Goal: Task Accomplishment & Management: Manage account settings

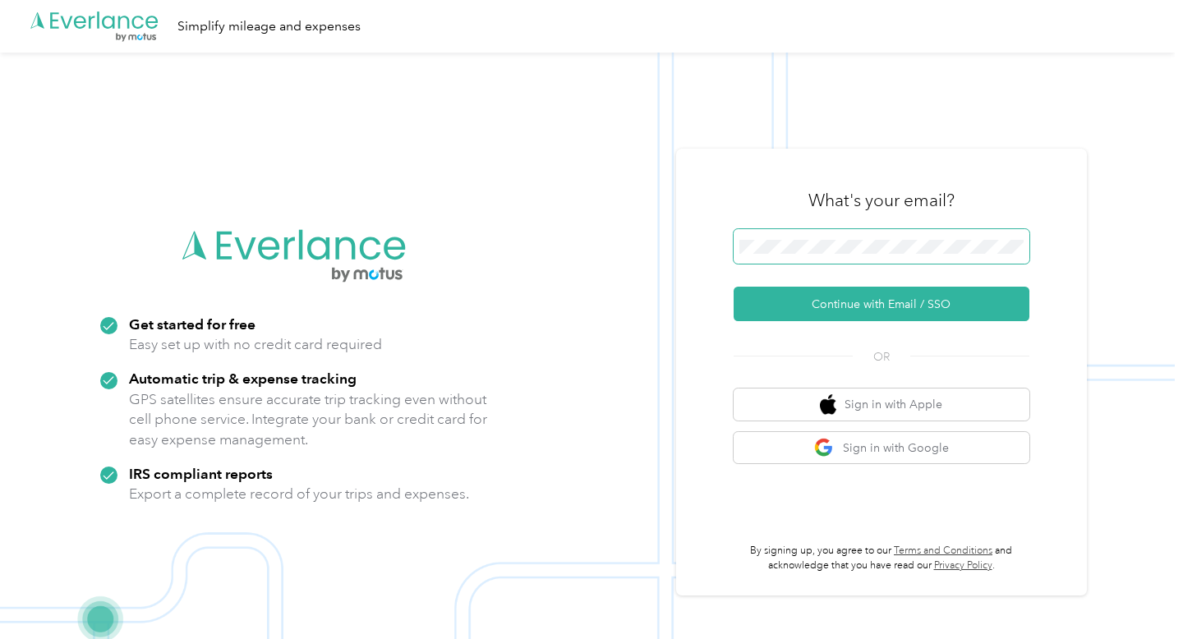
click at [871, 235] on span at bounding box center [882, 246] width 296 height 35
click at [860, 254] on span at bounding box center [882, 246] width 296 height 35
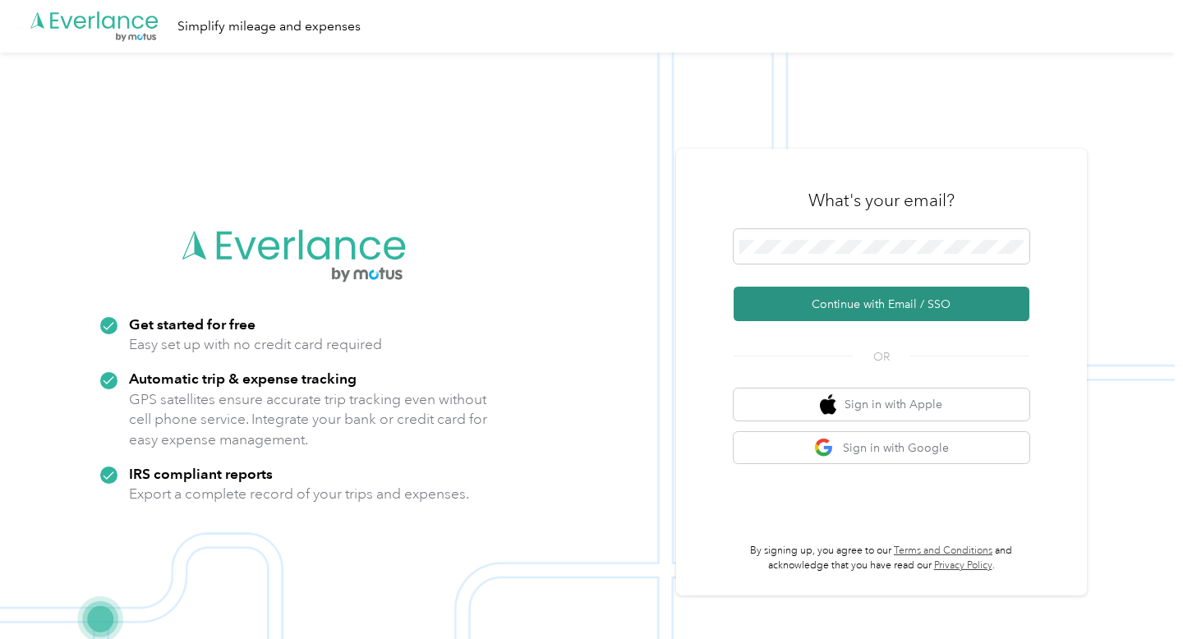
click at [897, 302] on button "Continue with Email / SSO" at bounding box center [882, 304] width 296 height 35
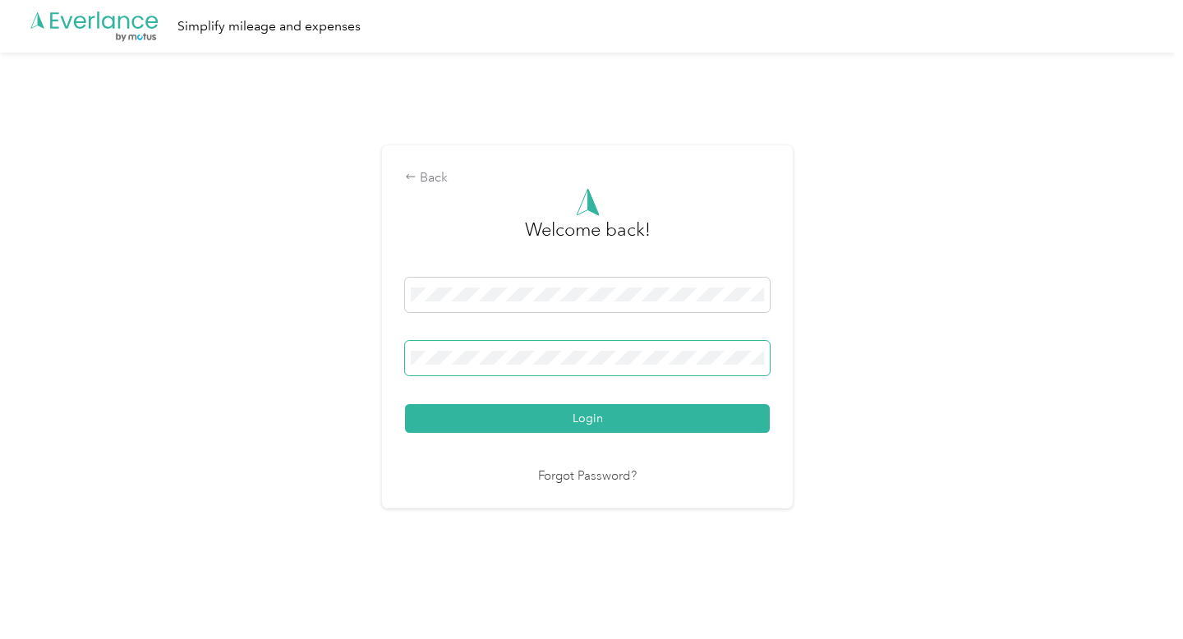
click at [405, 404] on button "Login" at bounding box center [587, 418] width 365 height 29
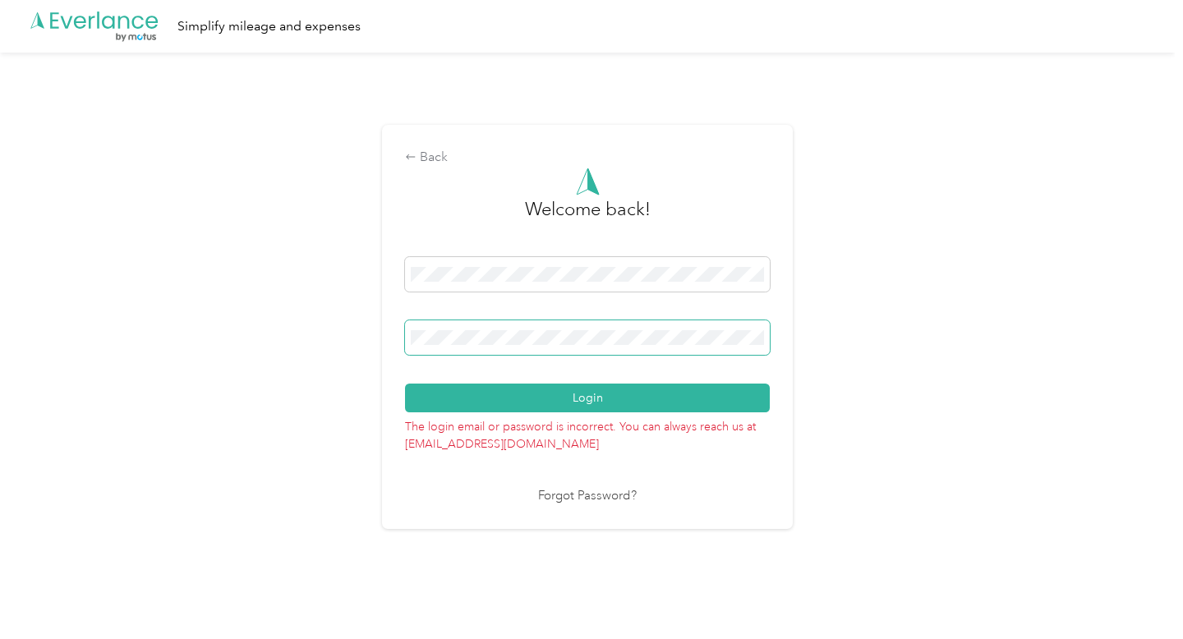
click at [405, 384] on button "Login" at bounding box center [587, 398] width 365 height 29
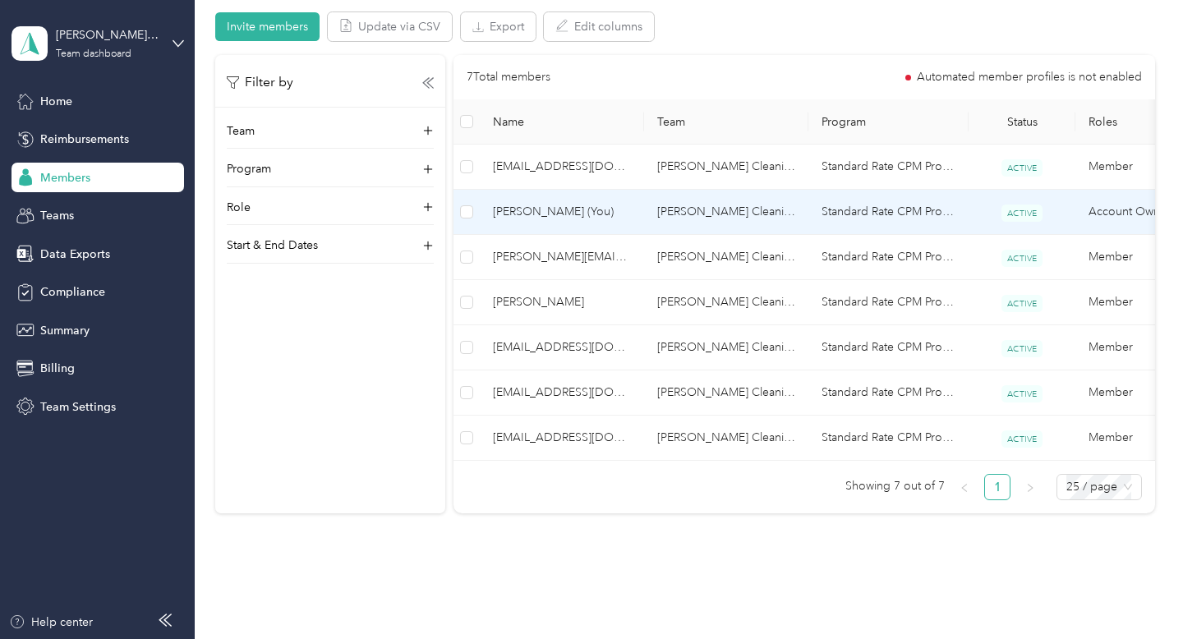
scroll to position [396, 0]
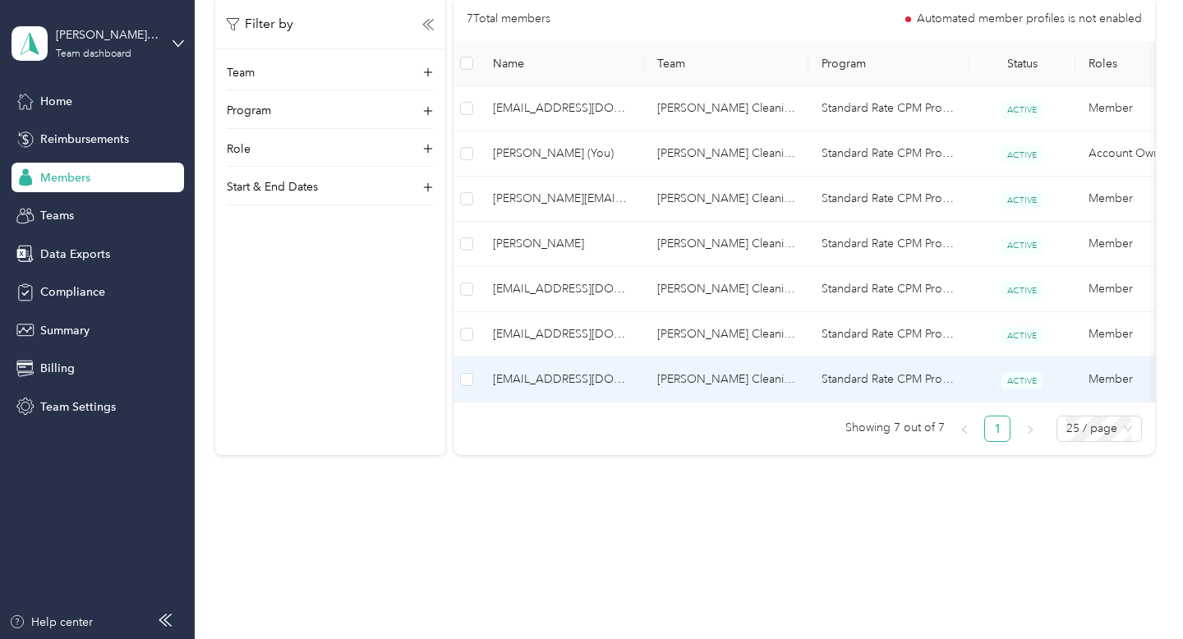
click at [566, 384] on span "[EMAIL_ADDRESS][DOMAIN_NAME]" at bounding box center [562, 380] width 138 height 18
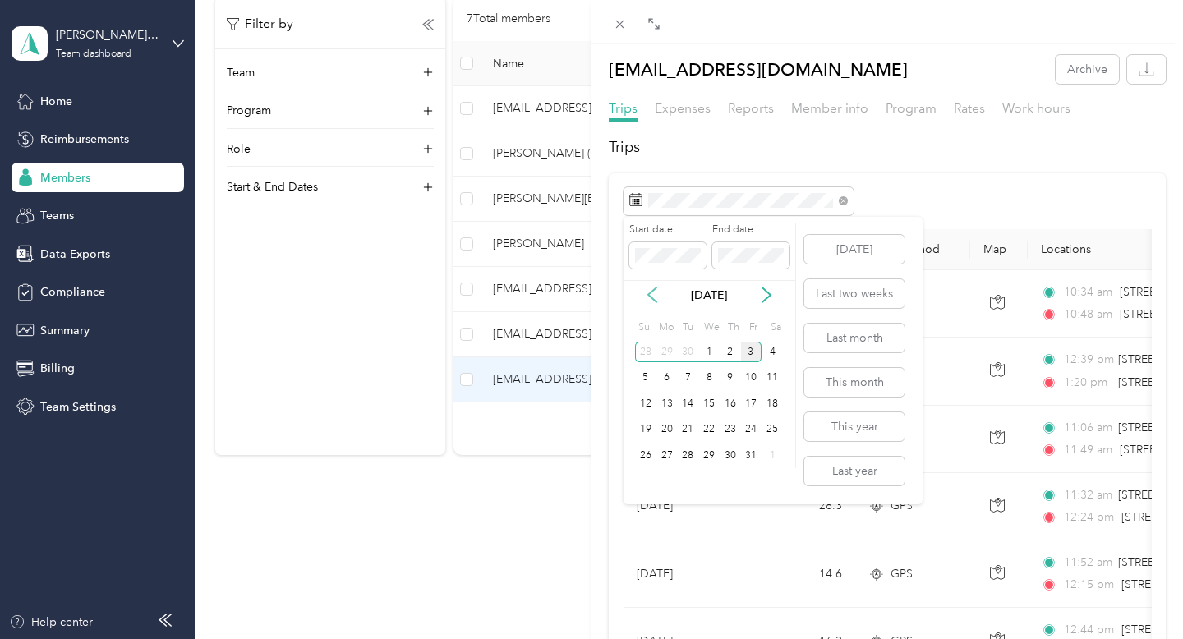
click at [652, 296] on icon at bounding box center [652, 295] width 16 height 16
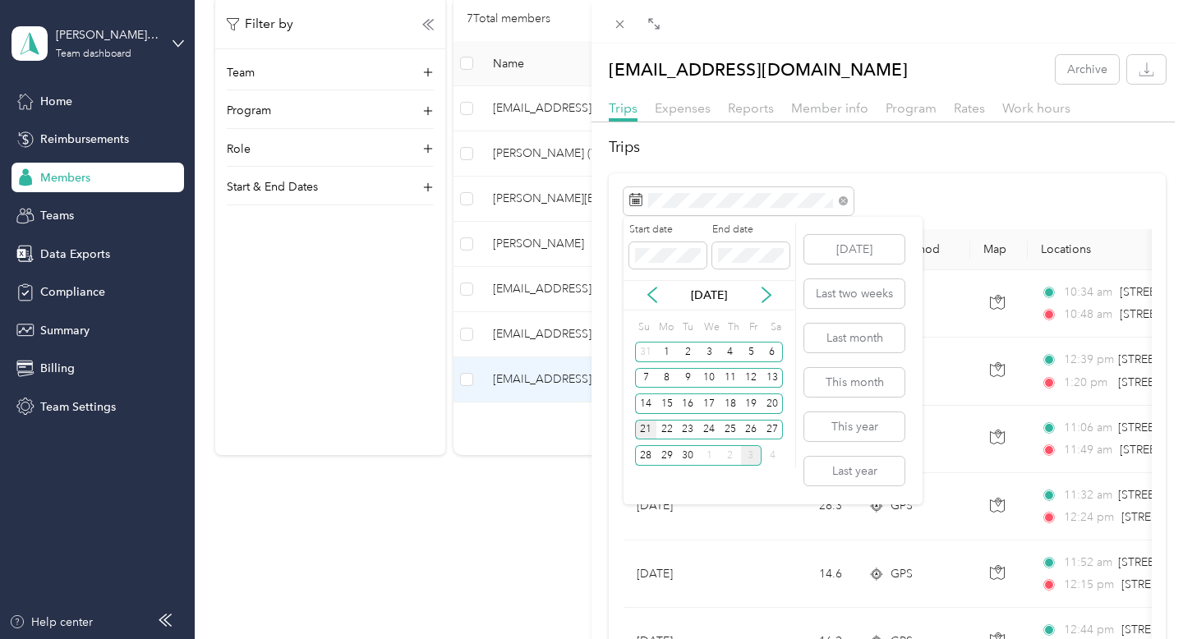
click at [645, 432] on div "21" at bounding box center [645, 430] width 21 height 21
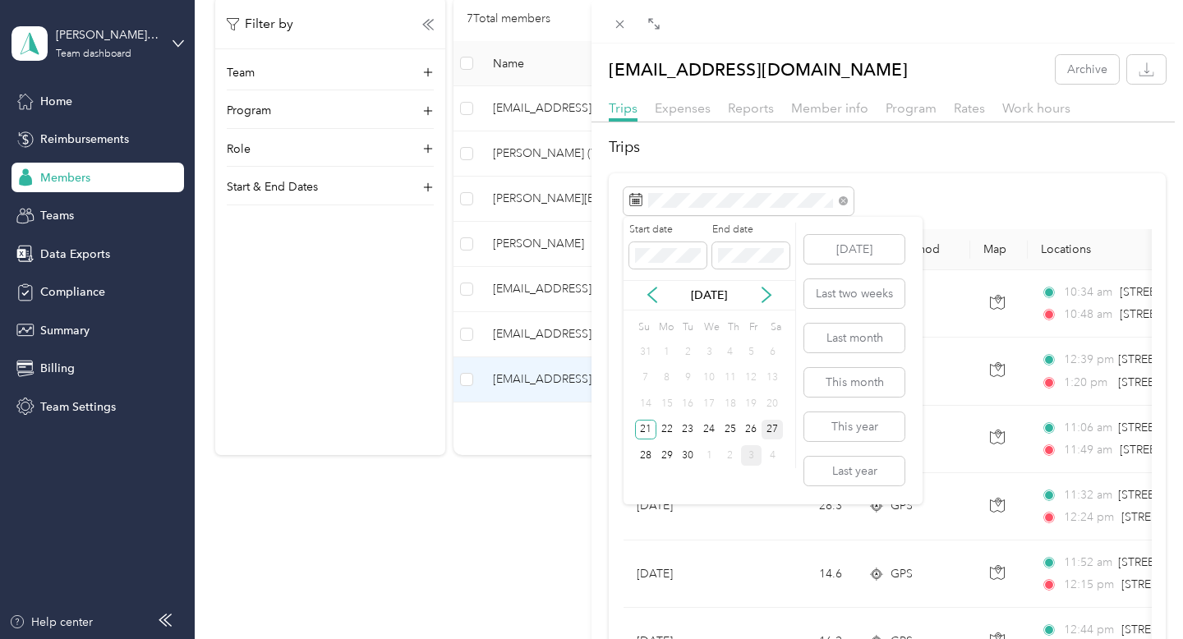
click at [777, 428] on div "27" at bounding box center [772, 430] width 21 height 21
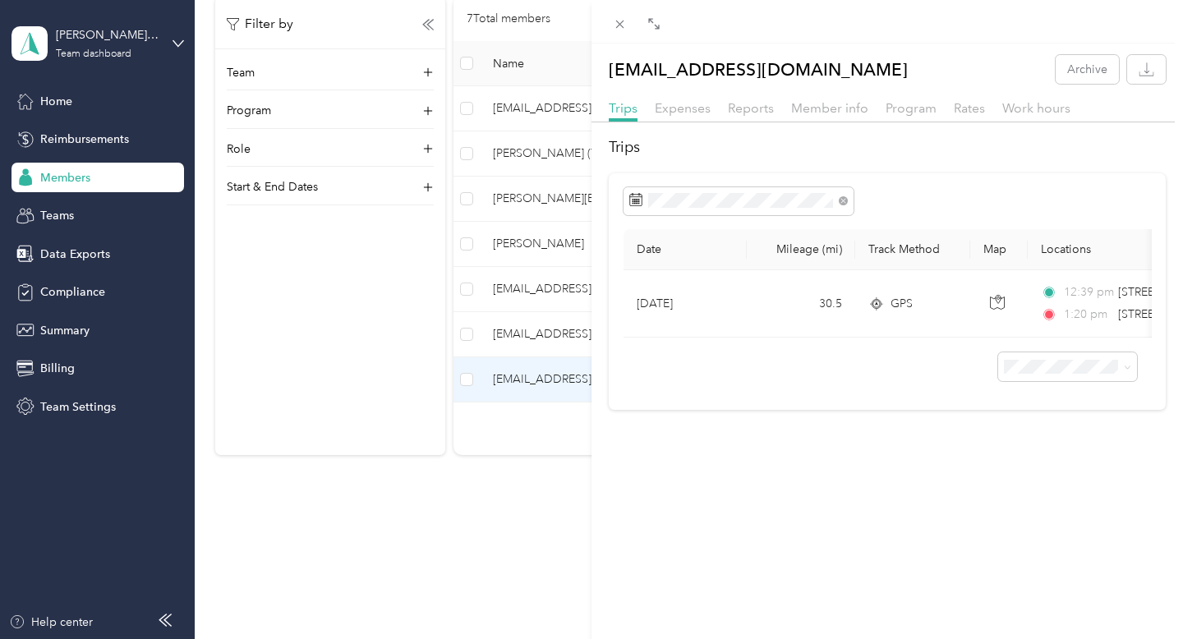
click at [555, 203] on div "[EMAIL_ADDRESS][DOMAIN_NAME] Archive Trips Expenses Reports Member info Program…" at bounding box center [591, 319] width 1183 height 639
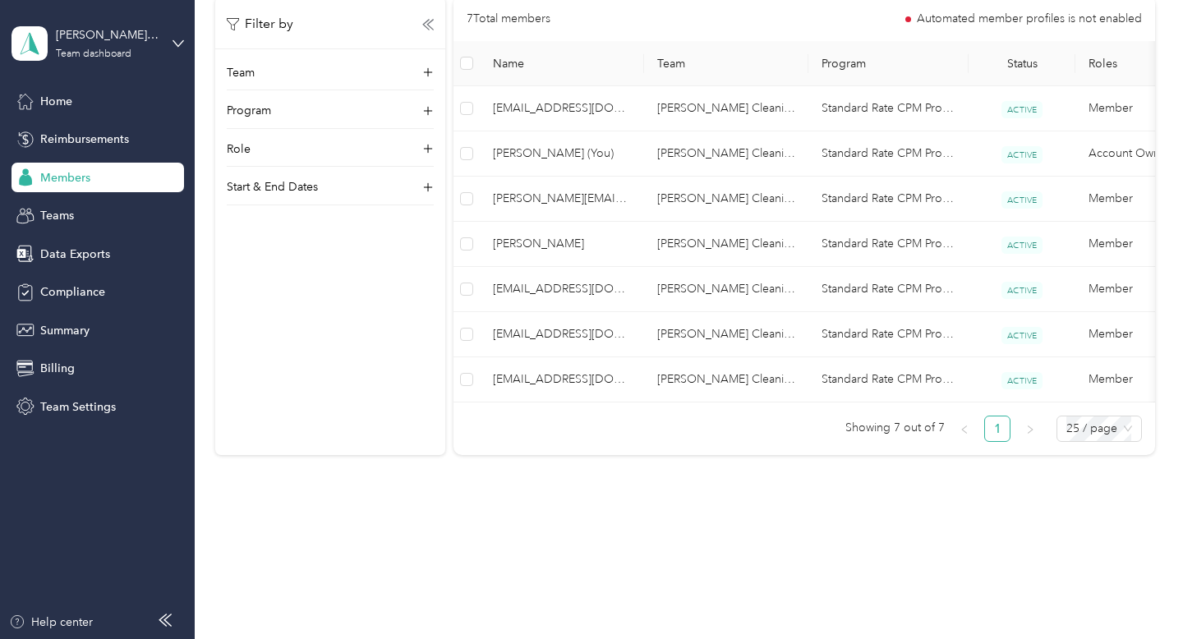
click at [571, 193] on span "[PERSON_NAME][EMAIL_ADDRESS][DOMAIN_NAME]" at bounding box center [562, 199] width 138 height 18
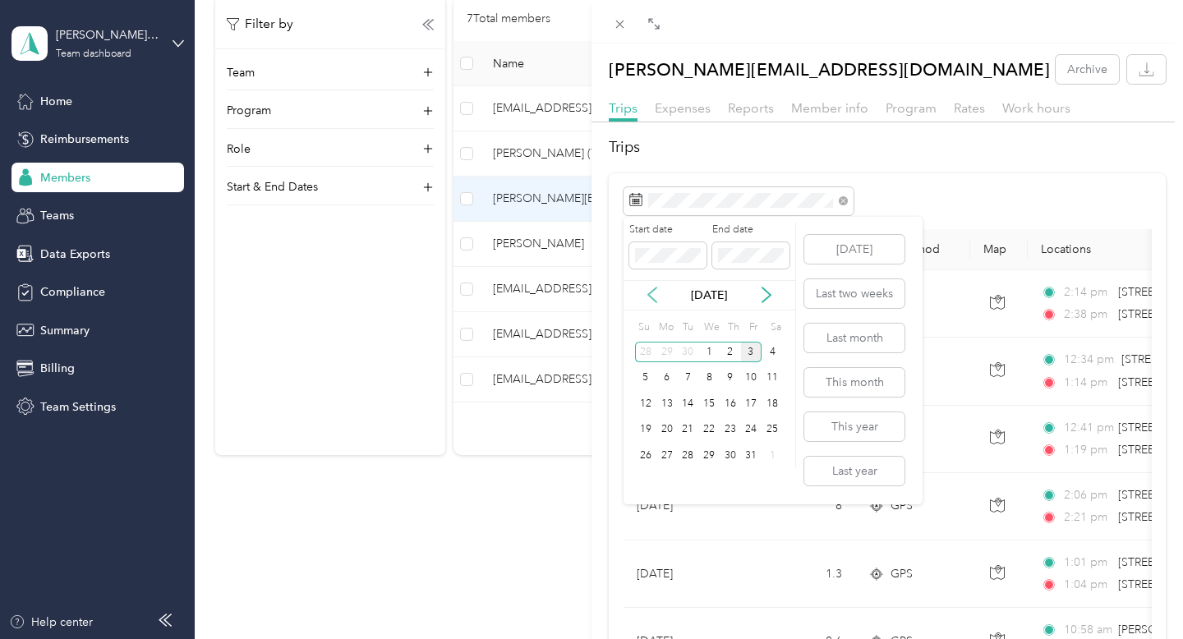
click at [659, 298] on icon at bounding box center [652, 295] width 16 height 16
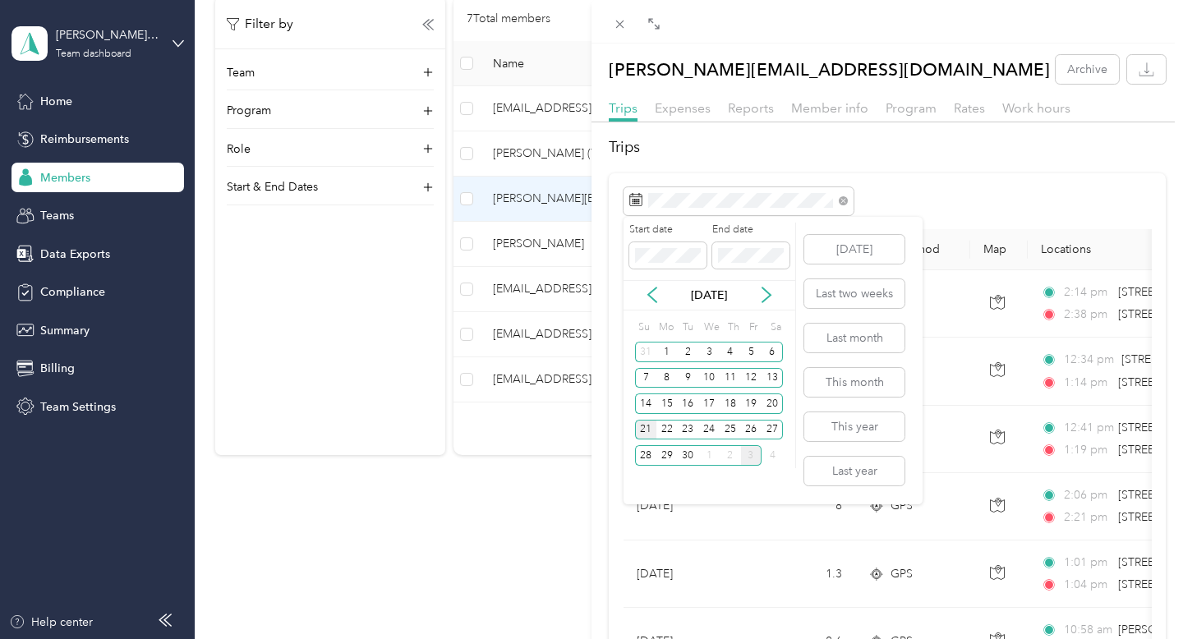
click at [649, 430] on div "21" at bounding box center [645, 430] width 21 height 21
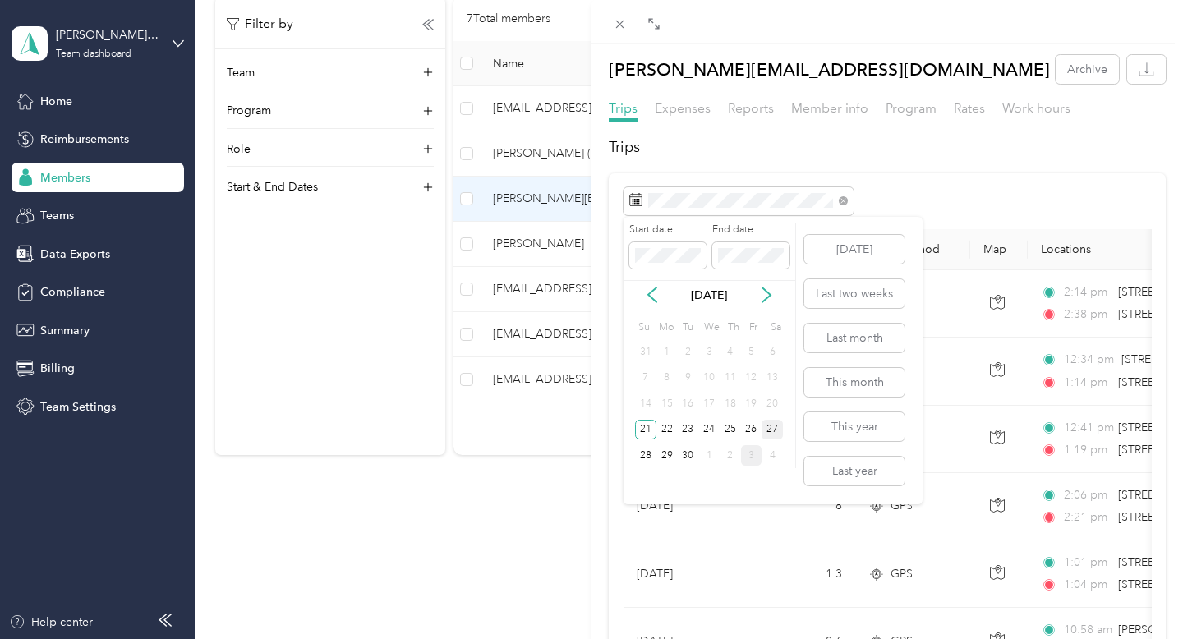
click at [772, 431] on div "27" at bounding box center [772, 430] width 21 height 21
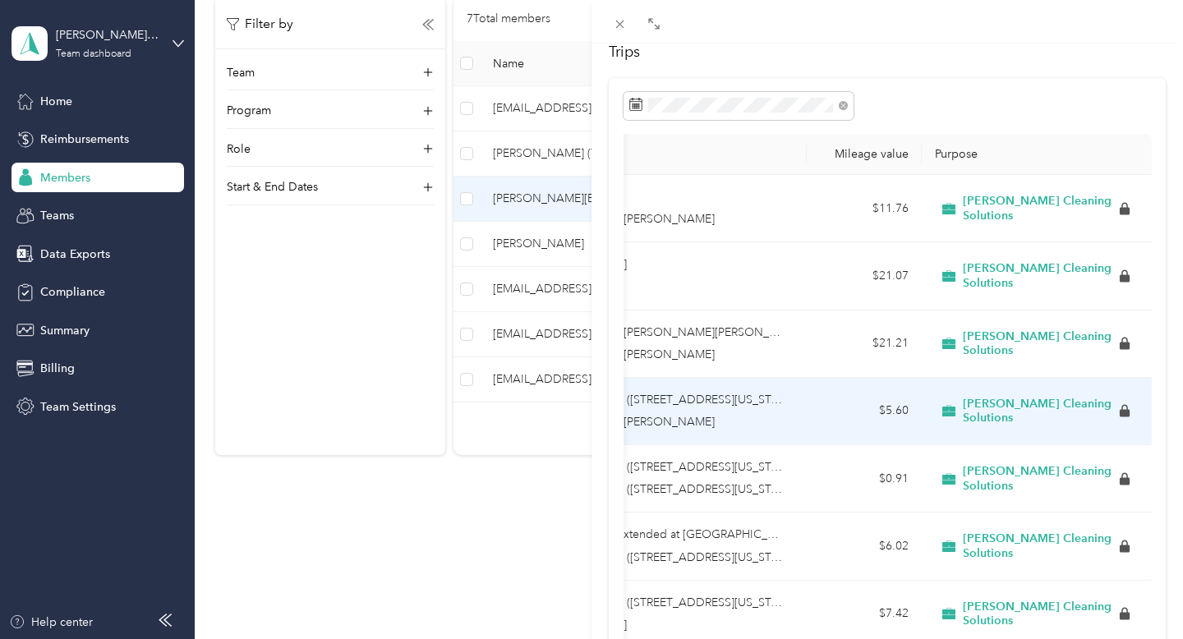
scroll to position [92, 0]
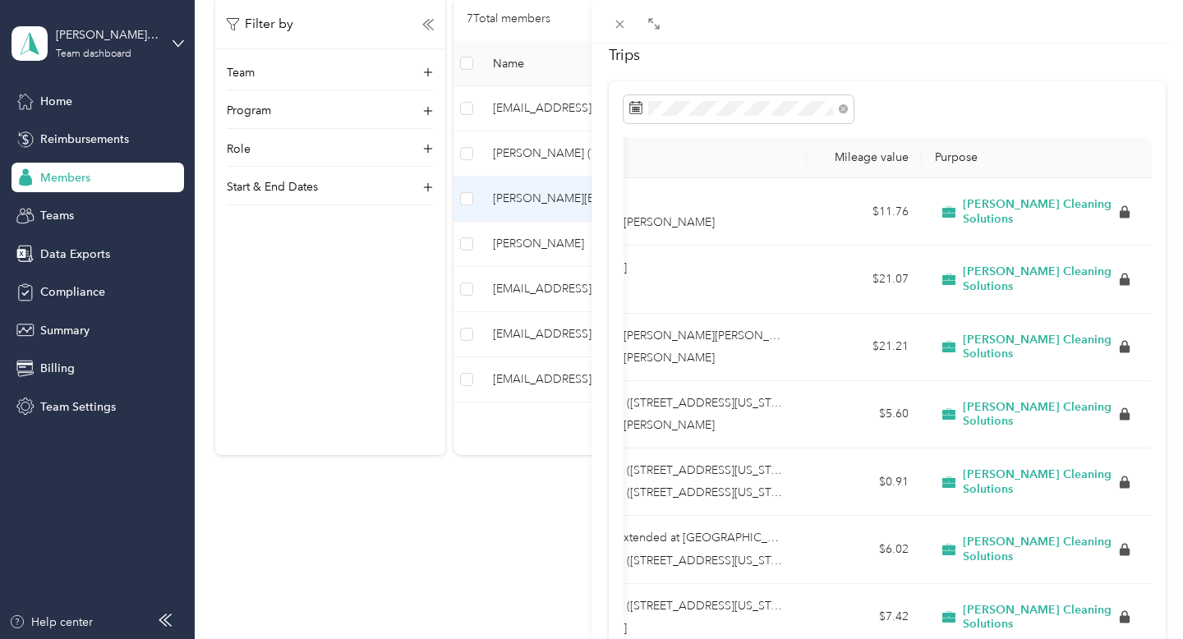
click at [525, 230] on div "[PERSON_NAME][EMAIL_ADDRESS][DOMAIN_NAME] Archive Trips Expenses Reports Member…" at bounding box center [591, 319] width 1183 height 639
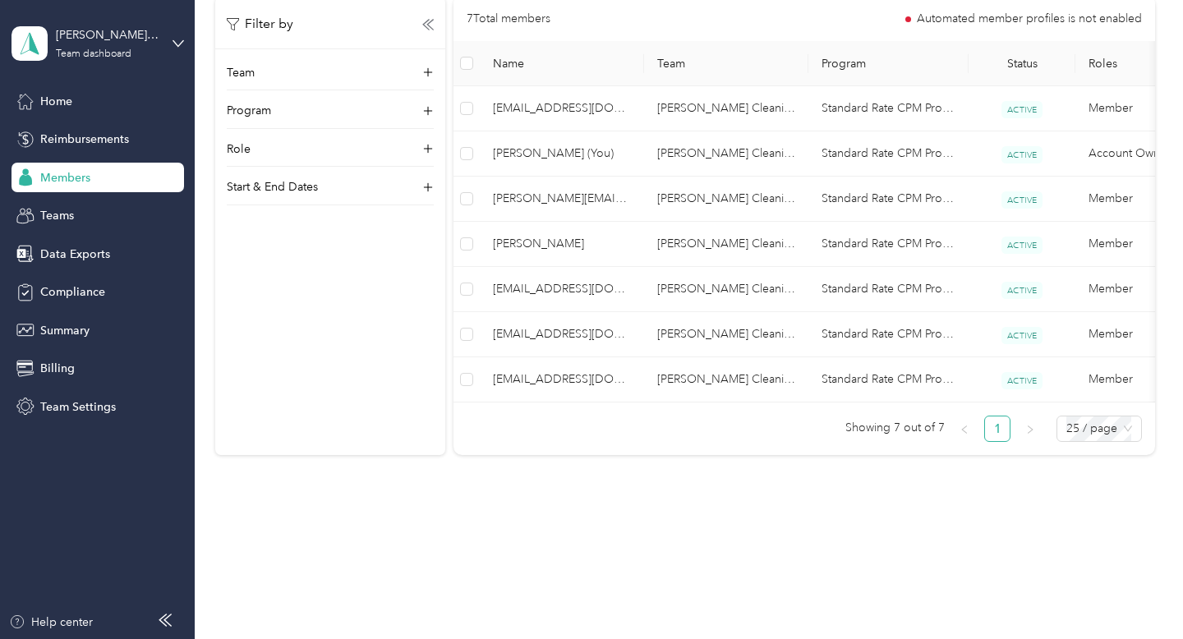
click at [526, 241] on div at bounding box center [591, 319] width 1183 height 639
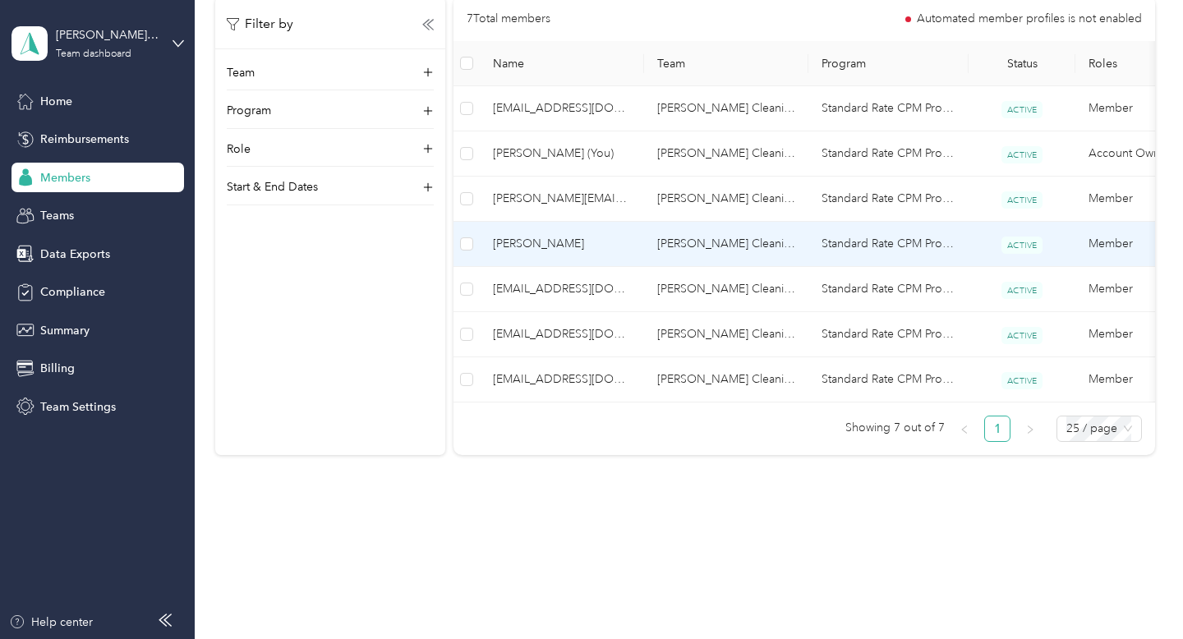
click at [526, 241] on span "[PERSON_NAME]" at bounding box center [562, 244] width 138 height 18
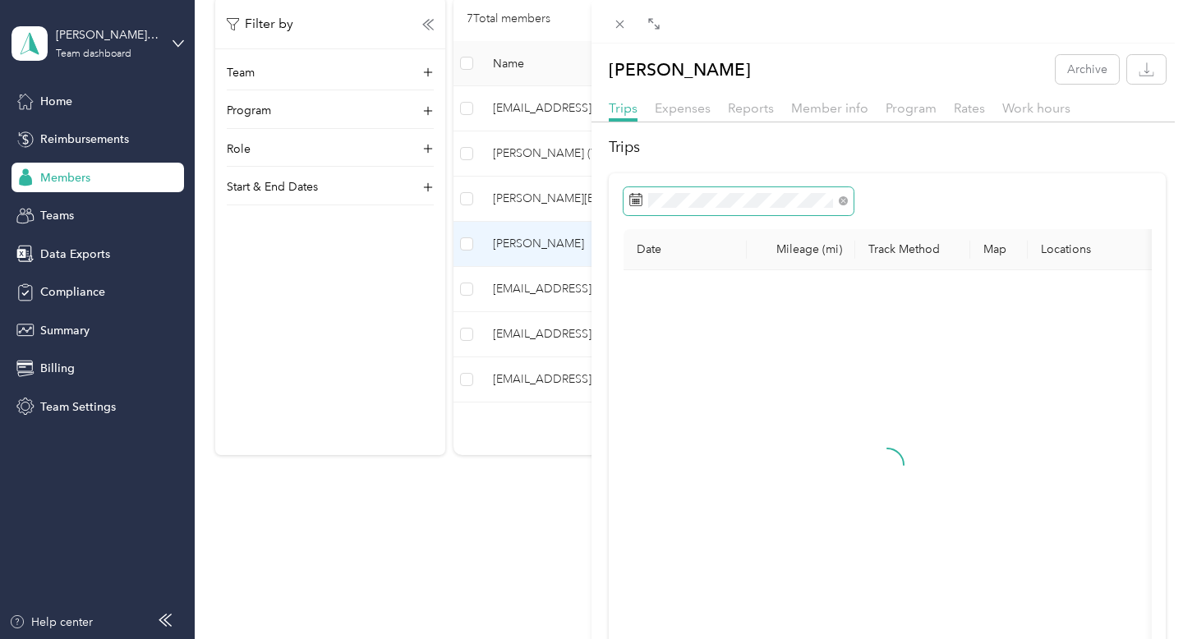
click at [770, 191] on span at bounding box center [739, 201] width 230 height 28
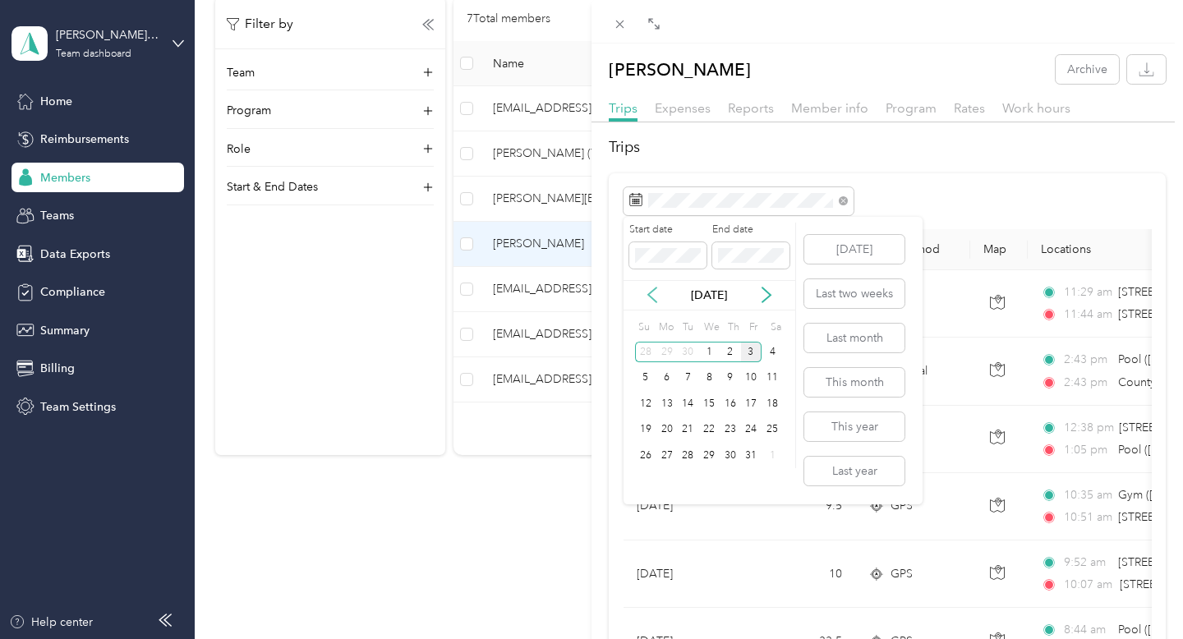
click at [653, 289] on icon at bounding box center [652, 295] width 16 height 16
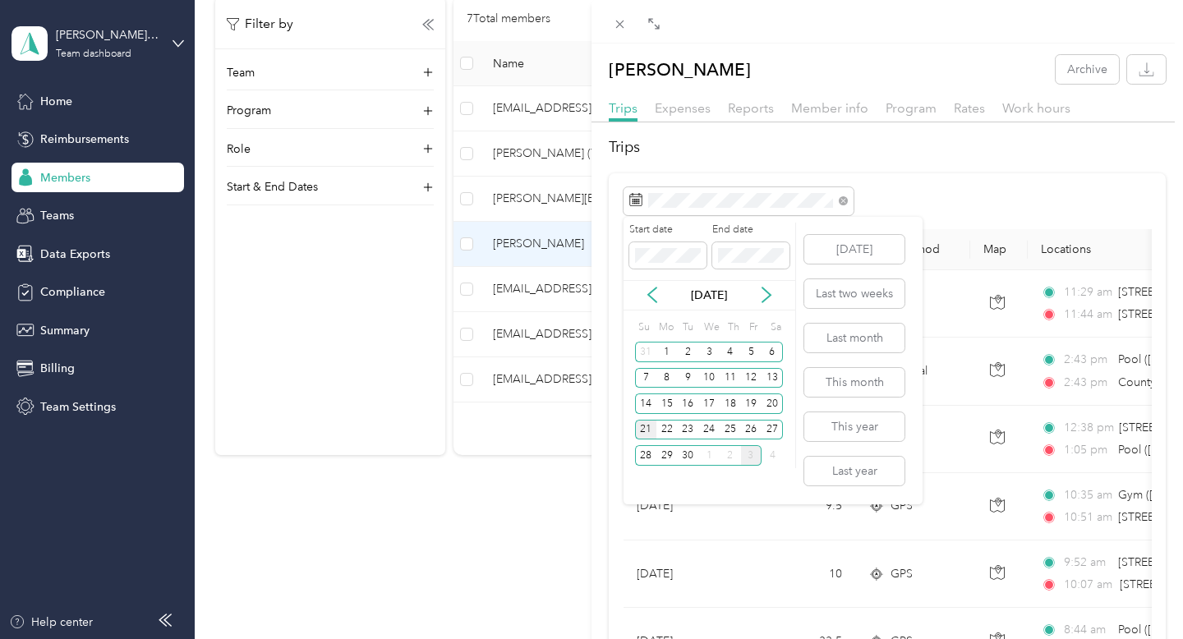
click at [647, 423] on div "21" at bounding box center [645, 430] width 21 height 21
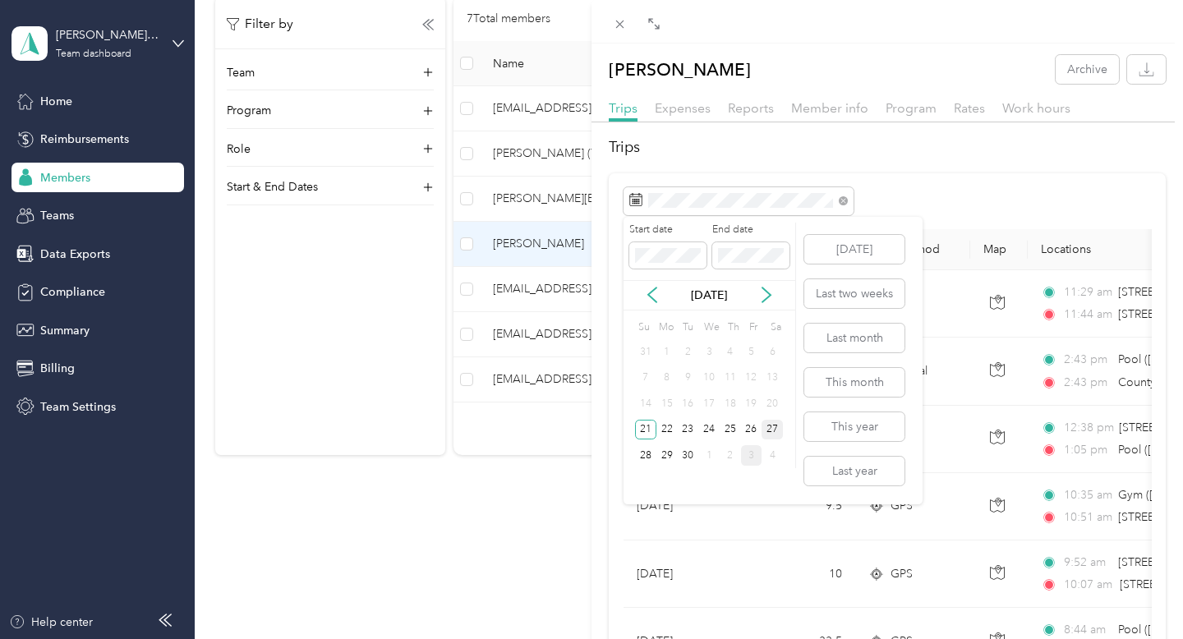
click at [778, 431] on div "27" at bounding box center [772, 430] width 21 height 21
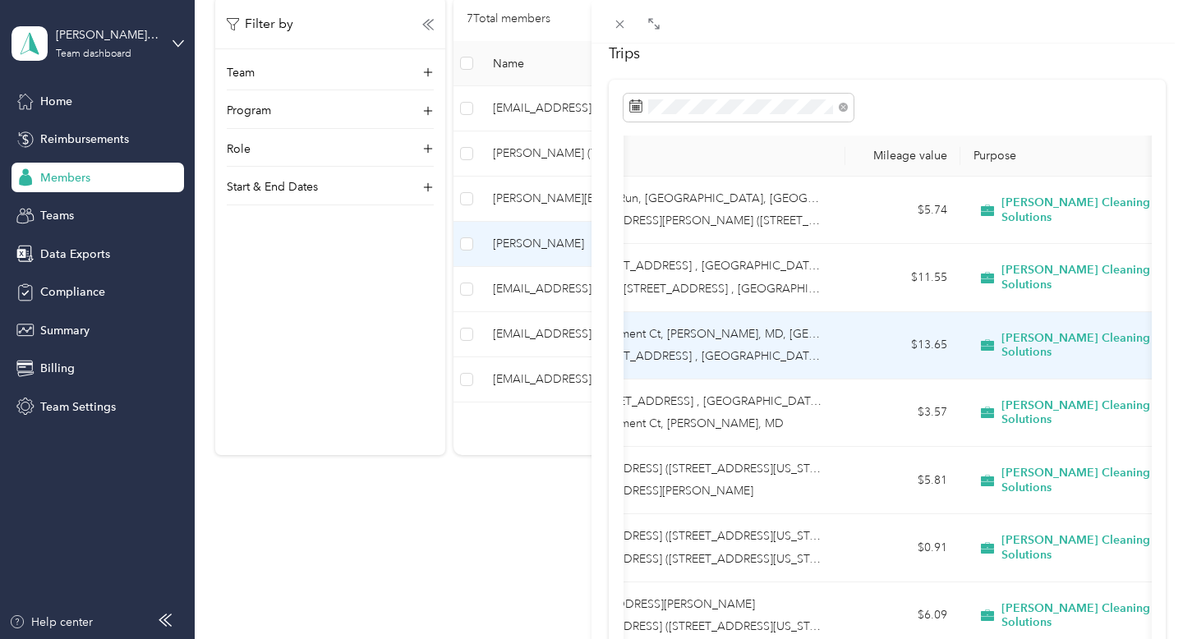
scroll to position [90, 0]
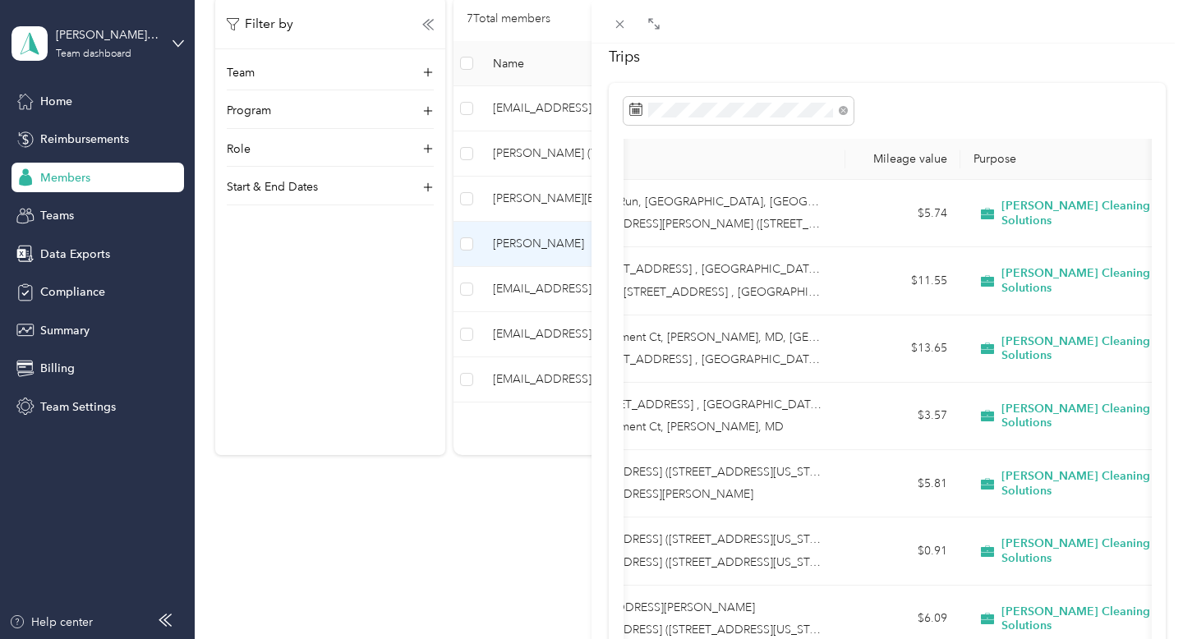
click at [514, 289] on div "[PERSON_NAME] Archive Trips Expenses Reports Member info Program Rates Work hou…" at bounding box center [591, 319] width 1183 height 639
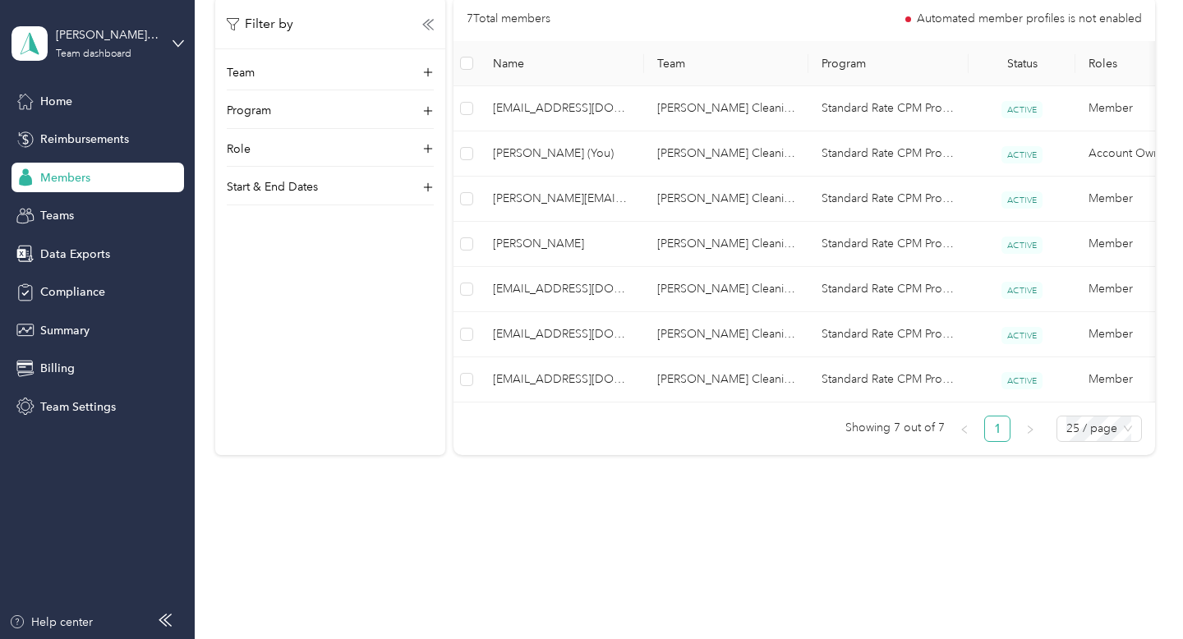
click at [547, 289] on span "[EMAIL_ADDRESS][DOMAIN_NAME]" at bounding box center [562, 289] width 138 height 18
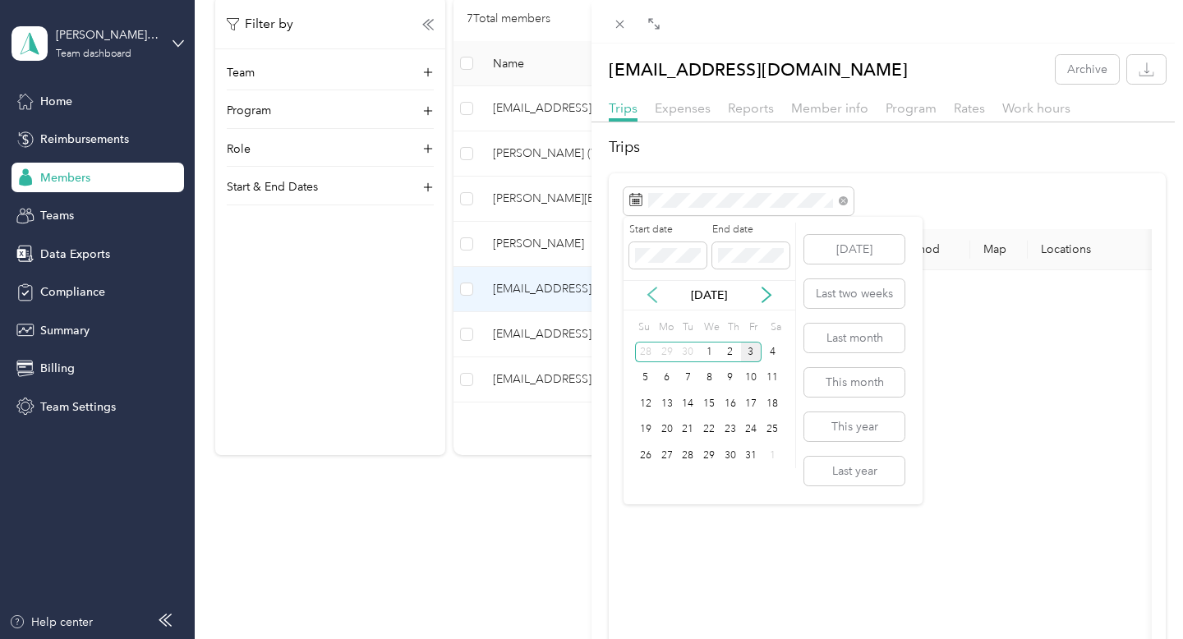
click at [653, 295] on icon at bounding box center [652, 295] width 16 height 16
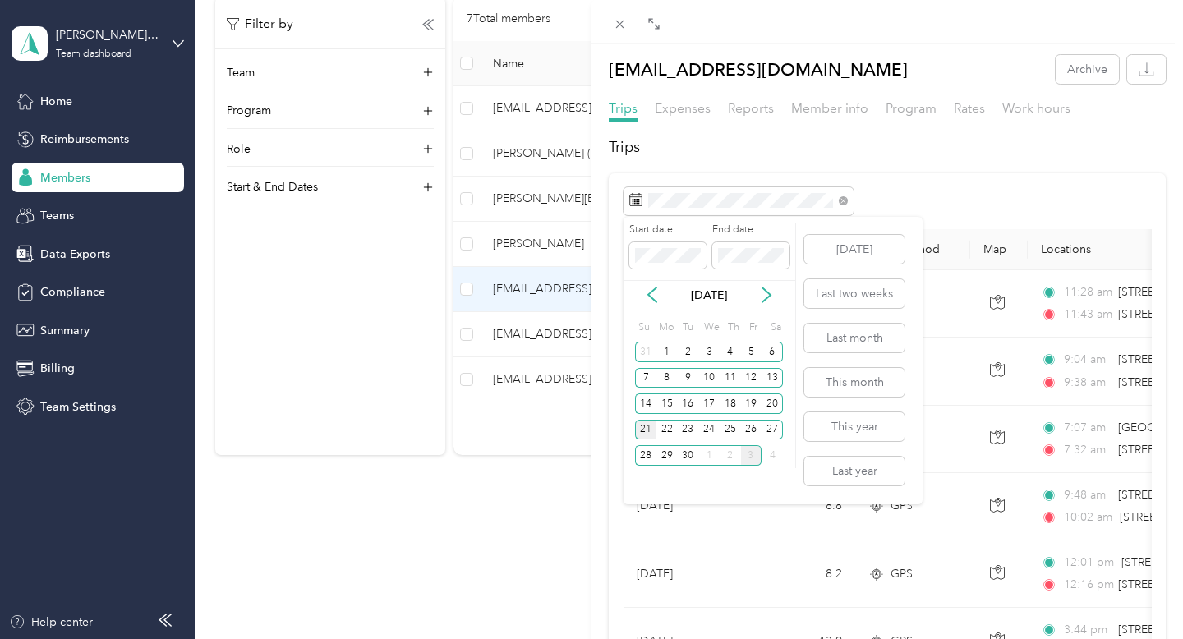
click at [648, 431] on div "21" at bounding box center [645, 430] width 21 height 21
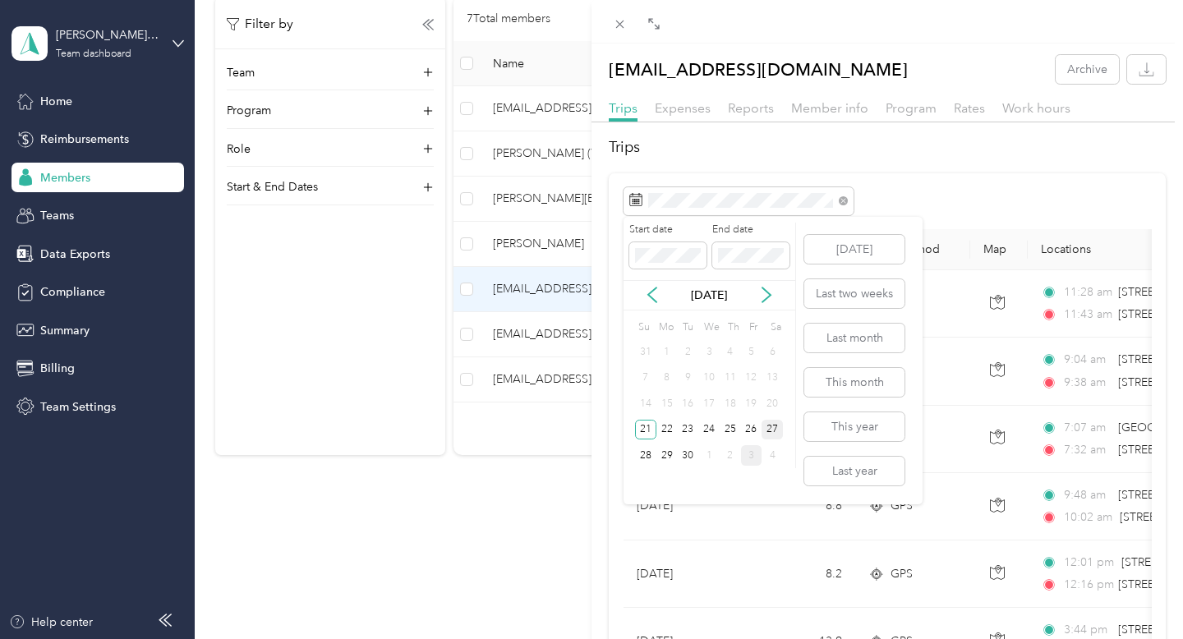
click at [780, 430] on div "27" at bounding box center [772, 430] width 21 height 21
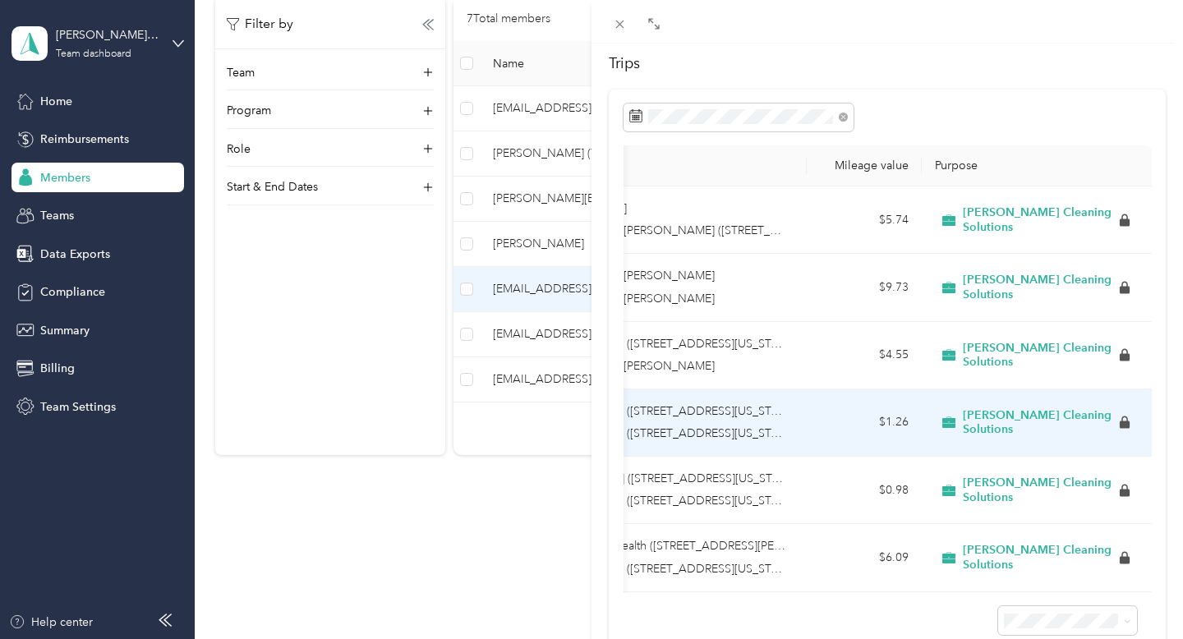
scroll to position [80, 0]
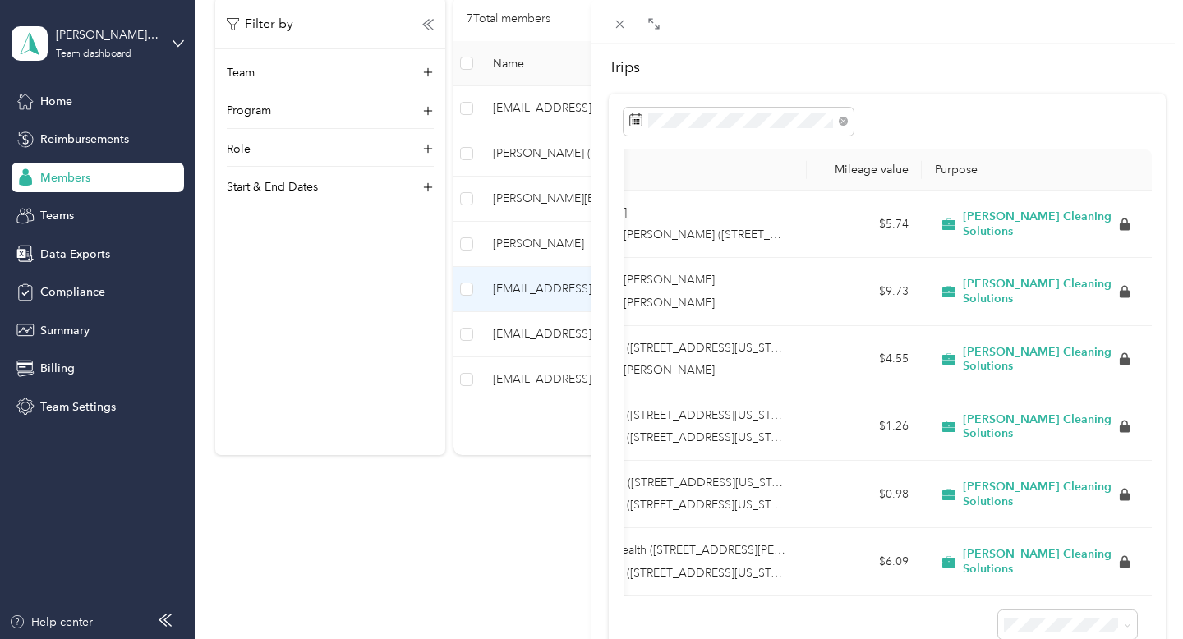
click at [554, 263] on div "[EMAIL_ADDRESS][DOMAIN_NAME] Archive Trips Expenses Reports Member info Program…" at bounding box center [591, 319] width 1183 height 639
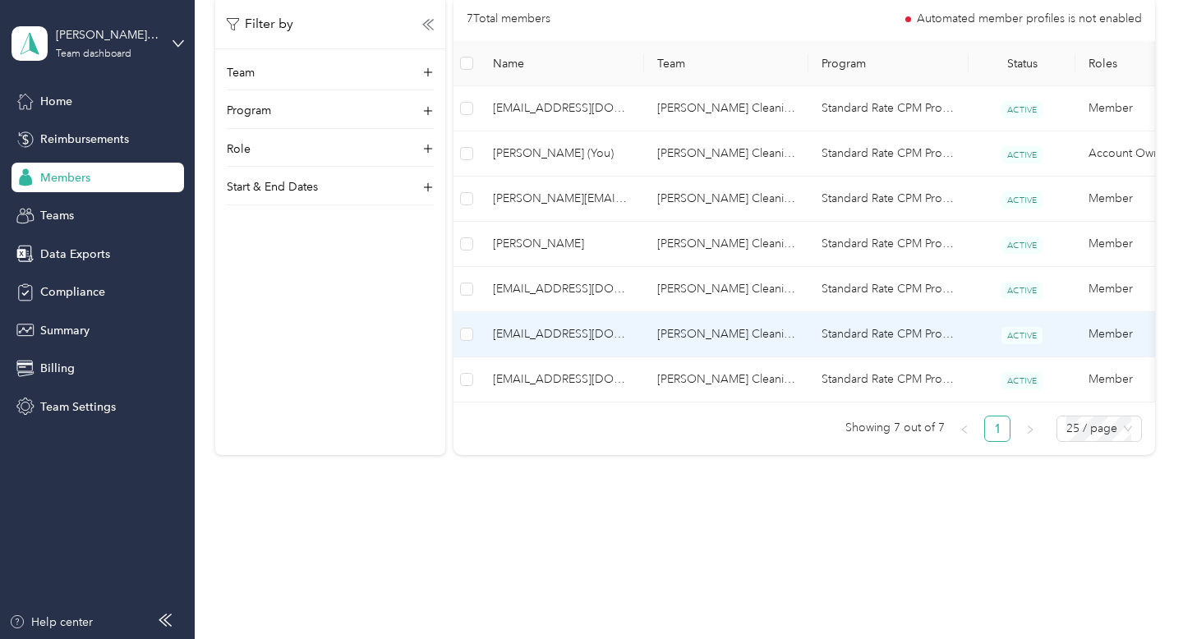
click at [552, 331] on span "[EMAIL_ADDRESS][DOMAIN_NAME]" at bounding box center [562, 334] width 138 height 18
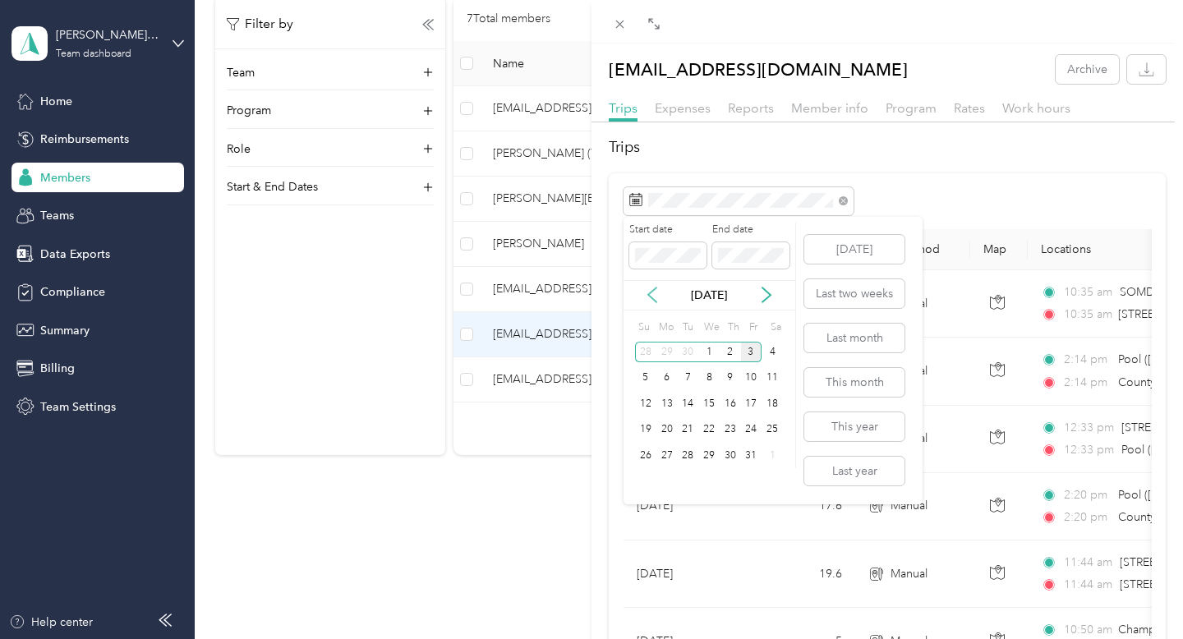
click at [654, 293] on icon at bounding box center [652, 295] width 16 height 16
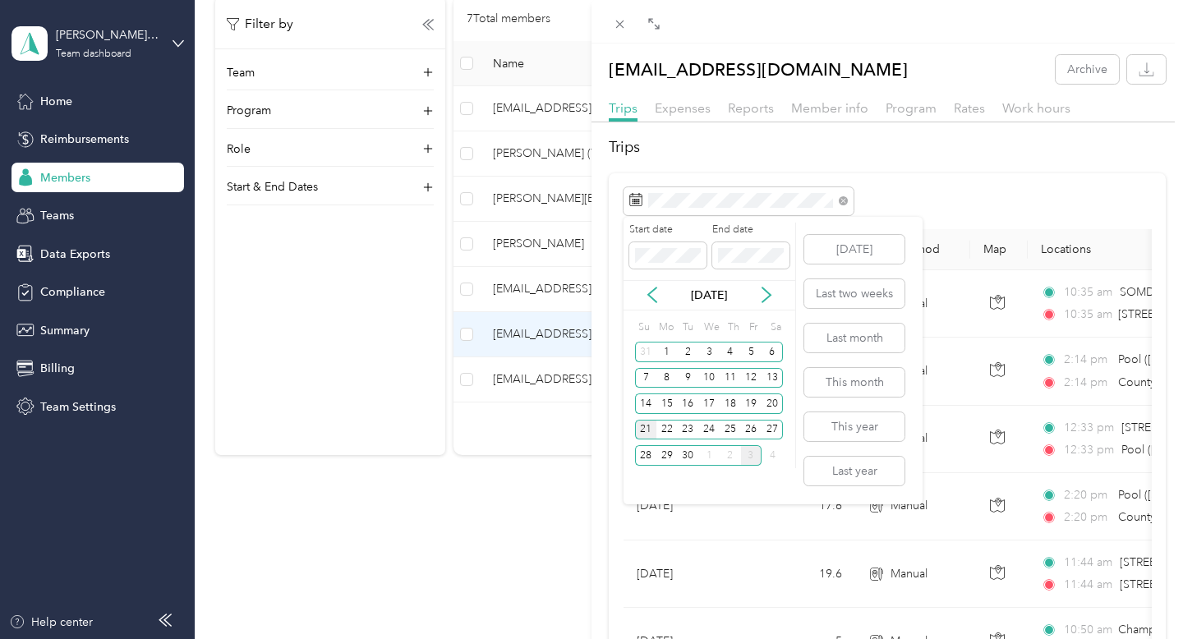
click at [652, 427] on div "21" at bounding box center [645, 430] width 21 height 21
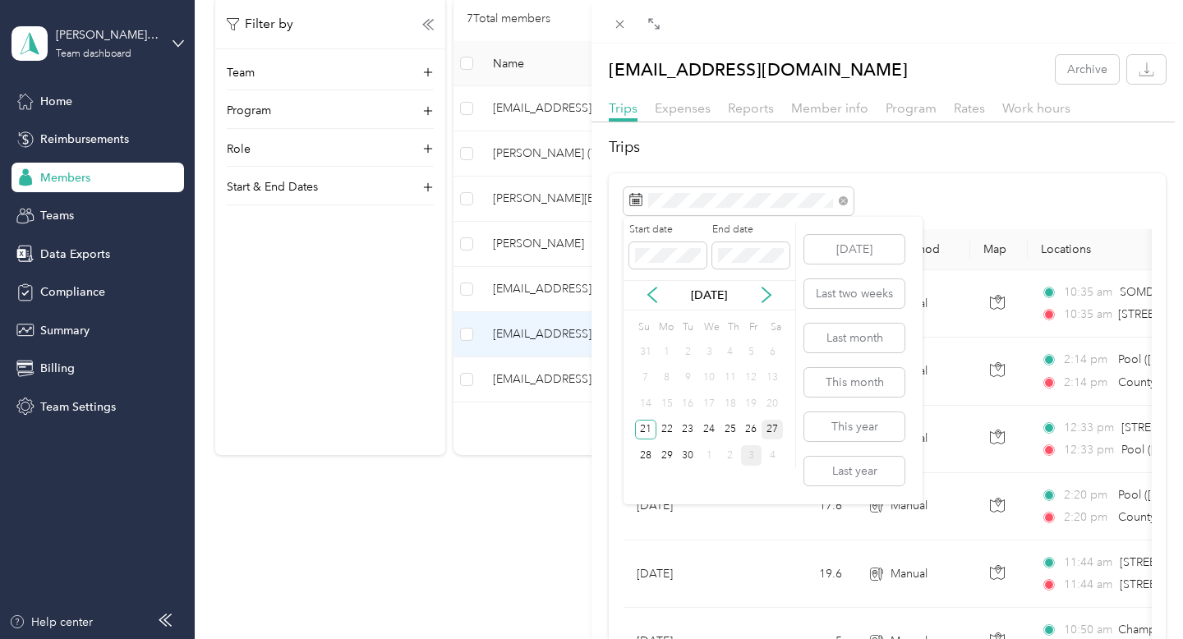
click at [763, 427] on div "27" at bounding box center [772, 430] width 21 height 21
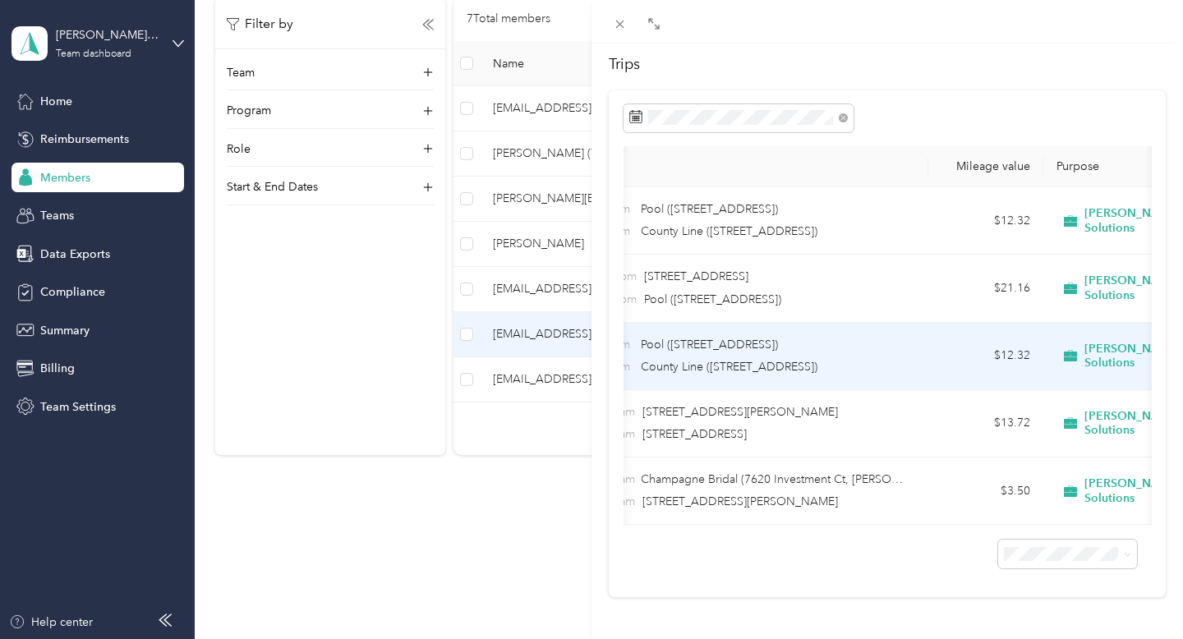
scroll to position [0, 471]
